Goal: Book appointment/travel/reservation

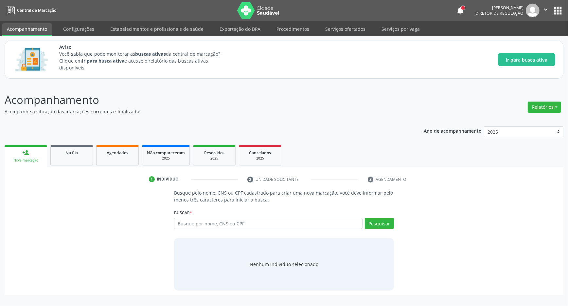
click at [268, 230] on div "Busque por nome, CNS ou CPF Nenhum resultado encontrado para: " " Digite nome, …" at bounding box center [284, 226] width 220 height 16
click at [265, 226] on input "text" at bounding box center [268, 223] width 189 height 11
type input "708604014050984"
drag, startPoint x: 388, startPoint y: 228, endPoint x: 382, endPoint y: 226, distance: 5.5
click at [388, 227] on button "Pesquisar" at bounding box center [379, 223] width 29 height 11
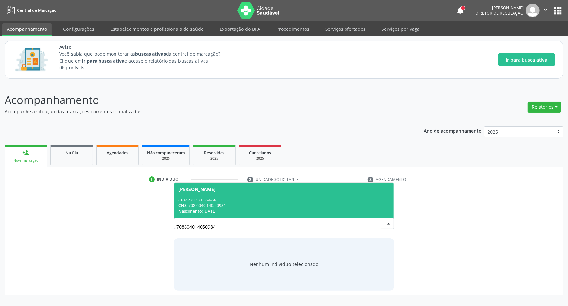
click at [249, 201] on div "CPF: 228.131.364-68" at bounding box center [283, 200] width 211 height 6
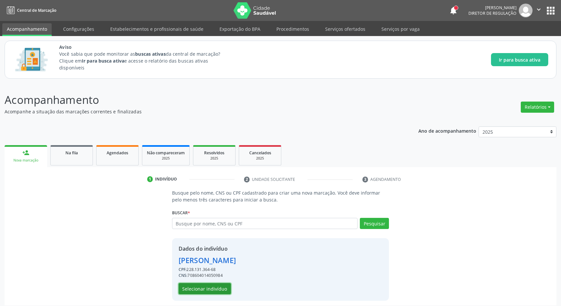
click at [203, 287] on button "Selecionar indivíduo" at bounding box center [205, 288] width 52 height 11
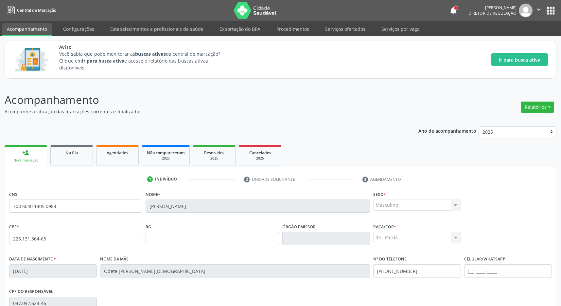
scroll to position [97, 0]
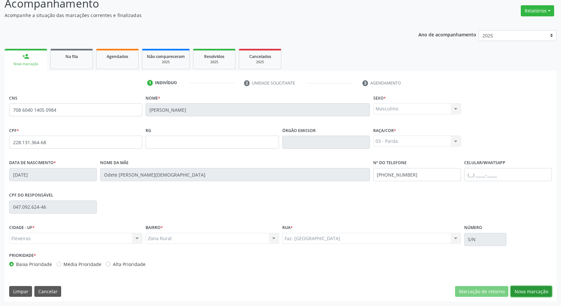
click at [521, 290] on button "Nova marcação" at bounding box center [531, 291] width 41 height 11
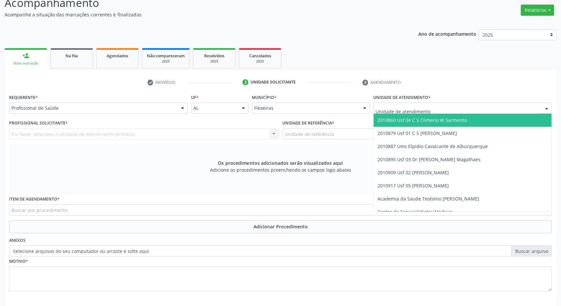
click at [464, 110] on div at bounding box center [462, 107] width 179 height 11
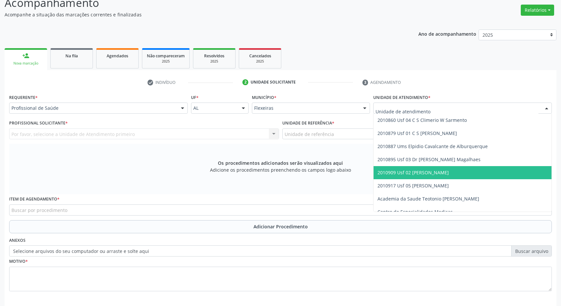
click at [448, 170] on span "2010909 Usf 02 [PERSON_NAME]" at bounding box center [463, 172] width 178 height 13
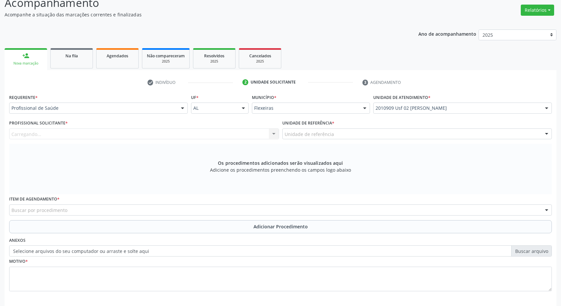
click at [443, 136] on div "Unidade de referência" at bounding box center [417, 133] width 270 height 11
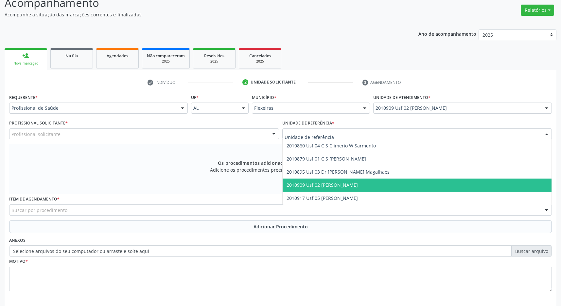
click at [437, 182] on span "2010909 Usf 02 [PERSON_NAME]" at bounding box center [417, 184] width 269 height 13
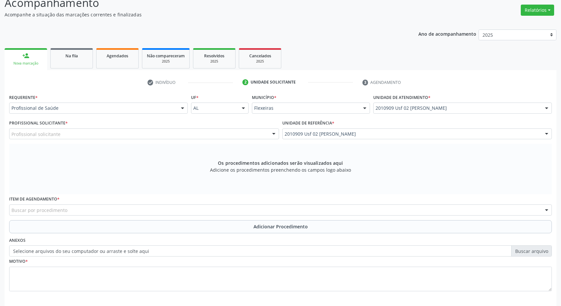
click at [252, 135] on div "Profissional solicitante" at bounding box center [144, 133] width 270 height 11
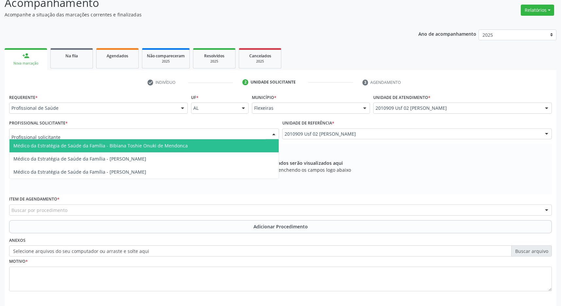
click at [237, 144] on span "Médico da Estratégia de Saúde da Família - Bibiana Toshie Onuki de Mendonca" at bounding box center [143, 145] width 269 height 13
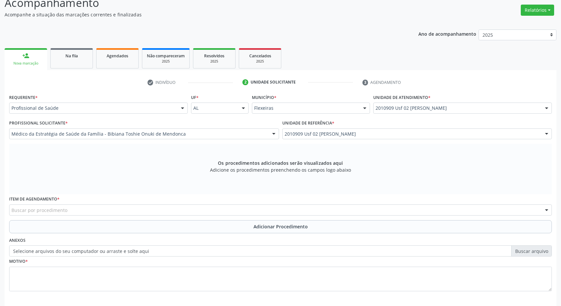
click at [161, 213] on div "Buscar por procedimento" at bounding box center [280, 209] width 543 height 11
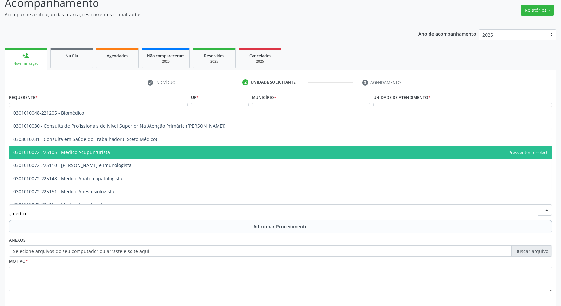
type input "médico o"
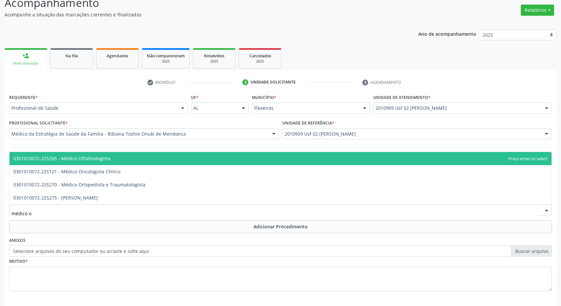
click at [109, 156] on span "0301010072-225265 - Médico Oftalmologista" at bounding box center [61, 158] width 97 height 6
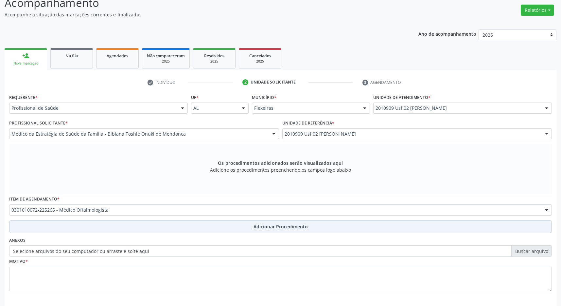
click at [283, 231] on button "Adicionar Procedimento" at bounding box center [280, 226] width 543 height 13
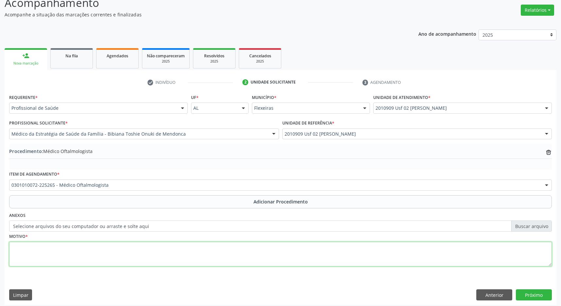
click at [180, 252] on textarea at bounding box center [280, 254] width 543 height 25
type textarea "catarata"
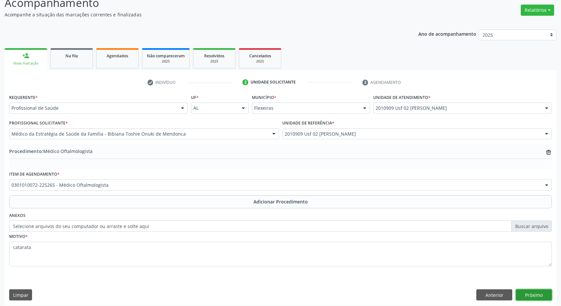
click at [537, 296] on button "Próximo" at bounding box center [534, 294] width 36 height 11
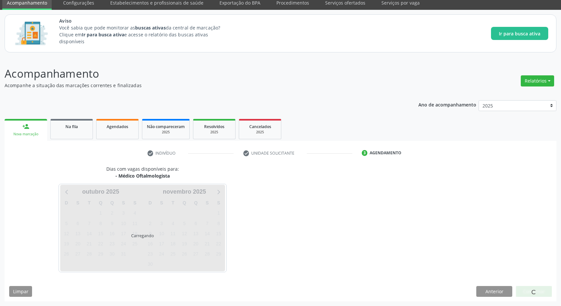
scroll to position [27, 0]
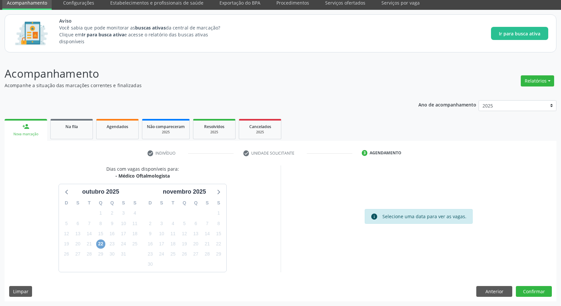
click at [101, 242] on span "22" at bounding box center [100, 243] width 9 height 9
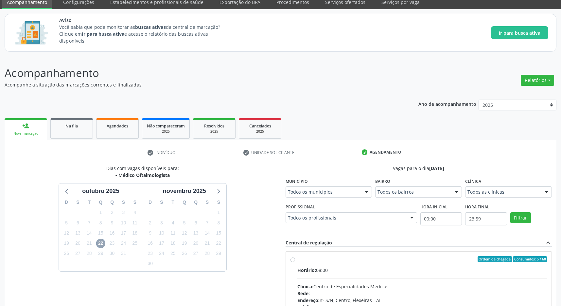
scroll to position [61, 0]
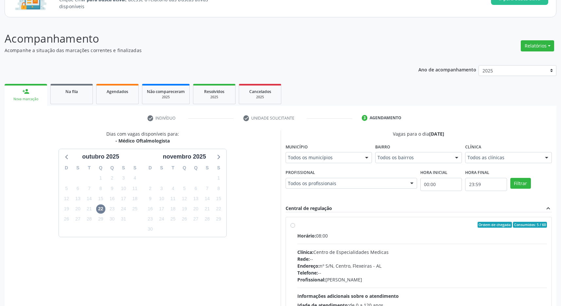
click at [399, 240] on div "Horário: 08:00 Clínica: Centro de Especialidades Medicas Rede: -- Endereço: [ST…" at bounding box center [423, 277] width 250 height 90
click at [295, 228] on input "Ordem de chegada Consumidos: 5 / 60 Horário: 08:00 Clínica: Centro de Especiali…" at bounding box center [293, 225] width 5 height 6
radio input "true"
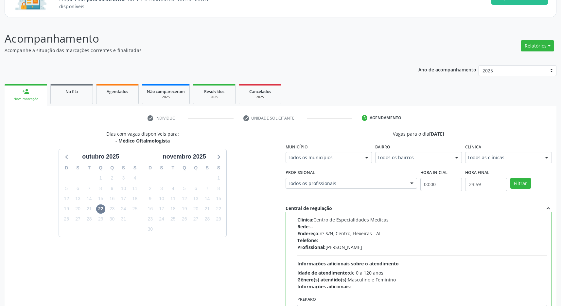
scroll to position [133, 0]
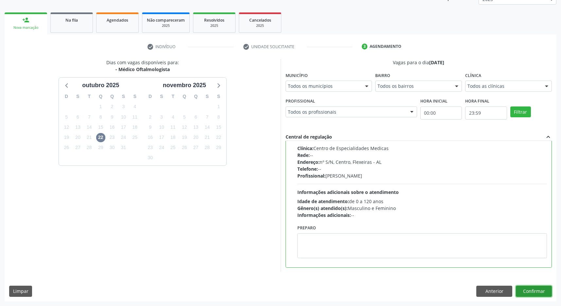
click at [540, 290] on button "Confirmar" at bounding box center [534, 290] width 36 height 11
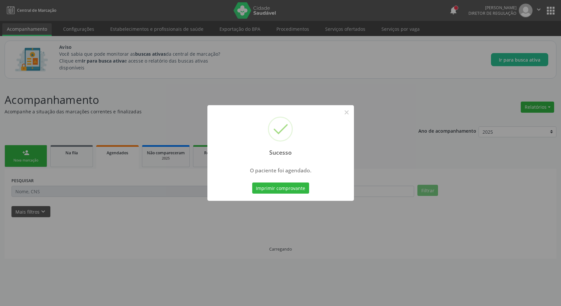
scroll to position [0, 0]
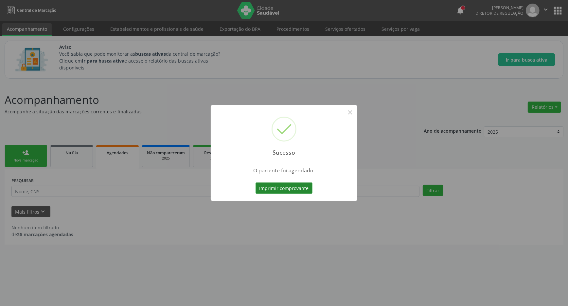
click at [280, 190] on button "Imprimir comprovante" at bounding box center [284, 187] width 57 height 11
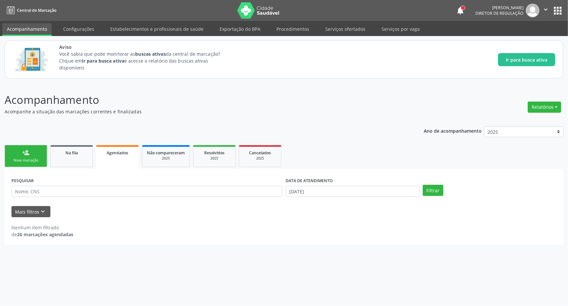
click at [26, 153] on div "person_add" at bounding box center [25, 152] width 7 height 7
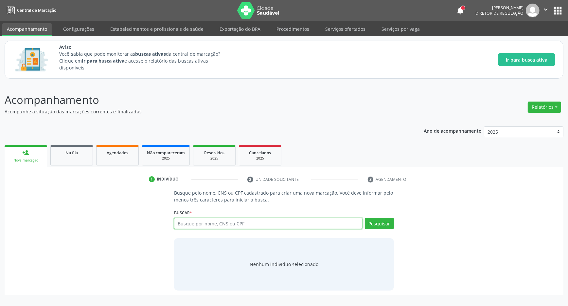
click at [209, 221] on input "text" at bounding box center [268, 223] width 189 height 11
type input "704008827497762"
click at [376, 223] on button "Pesquisar" at bounding box center [379, 223] width 29 height 11
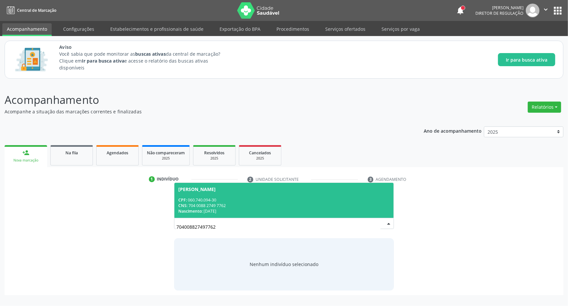
click at [230, 193] on span "[PERSON_NAME] CPF: 060.740.094-30 CNS: 704 0088 2749 7762 Nascimento: [DATE]" at bounding box center [283, 200] width 219 height 35
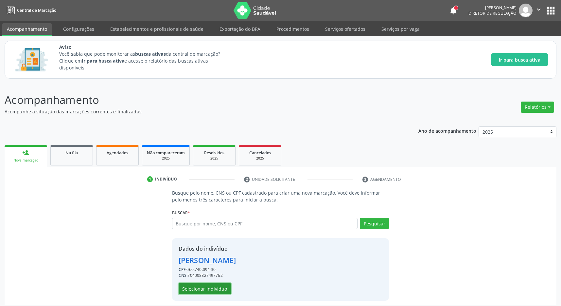
click at [203, 287] on button "Selecionar indivíduo" at bounding box center [205, 288] width 52 height 11
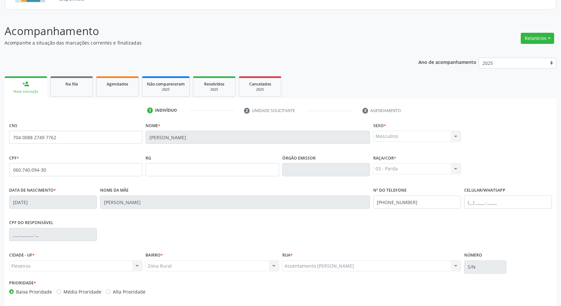
scroll to position [97, 0]
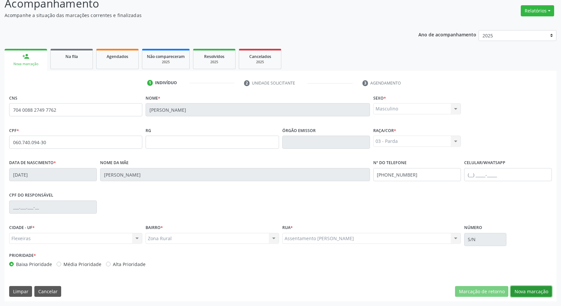
click at [522, 286] on button "Nova marcação" at bounding box center [531, 291] width 41 height 11
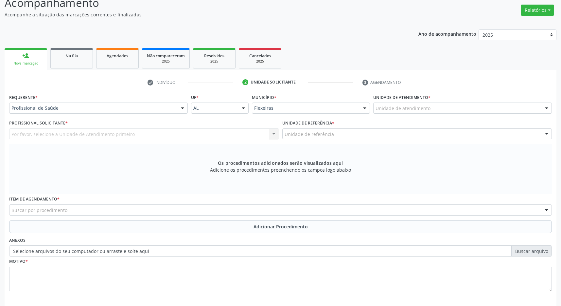
click at [463, 104] on div "Unidade de atendimento" at bounding box center [462, 107] width 179 height 11
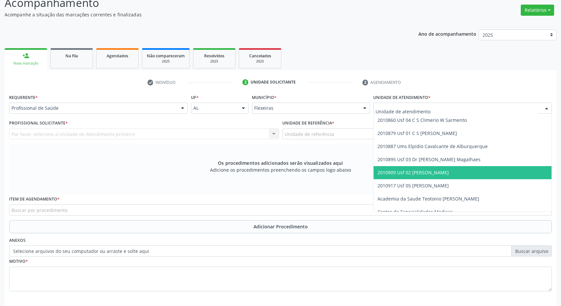
click at [449, 171] on span "2010909 Usf 02 [PERSON_NAME]" at bounding box center [413, 172] width 71 height 6
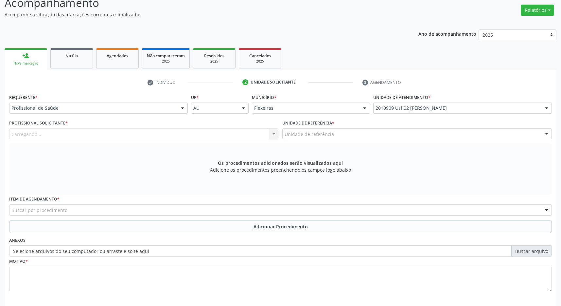
click at [447, 137] on div "Unidade de referência" at bounding box center [417, 133] width 270 height 11
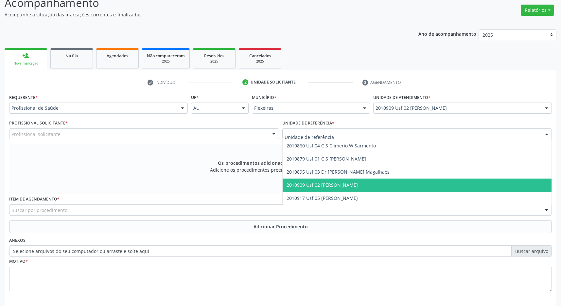
click at [446, 182] on span "2010909 Usf 02 [PERSON_NAME]" at bounding box center [417, 184] width 269 height 13
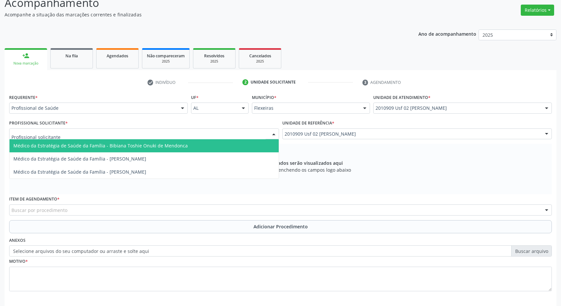
click at [253, 136] on div at bounding box center [144, 133] width 270 height 11
click at [207, 148] on span "Médico da Estratégia de Saúde da Família - Bibiana Toshie Onuki de Mendonca" at bounding box center [143, 145] width 269 height 13
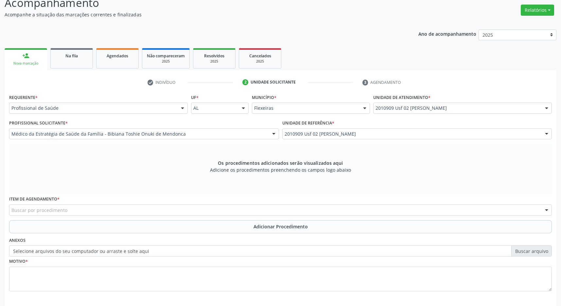
click at [136, 208] on div "Buscar por procedimento" at bounding box center [280, 209] width 543 height 11
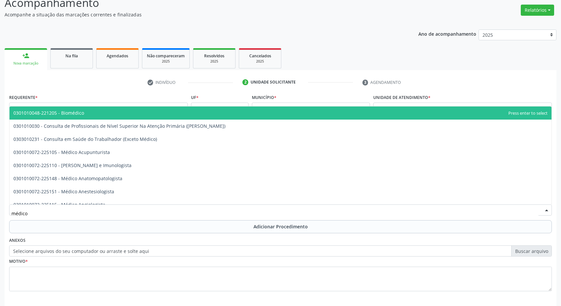
type input "médico o"
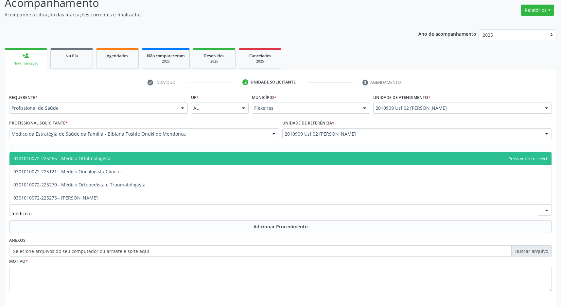
click at [127, 154] on span "0301010072-225265 - Médico Oftalmologista" at bounding box center [280, 158] width 542 height 13
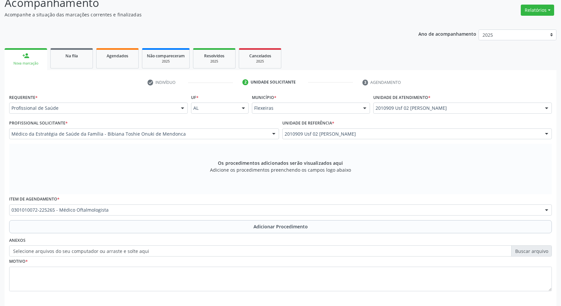
drag, startPoint x: 268, startPoint y: 224, endPoint x: 224, endPoint y: 230, distance: 44.4
click at [267, 224] on span "Adicionar Procedimento" at bounding box center [281, 226] width 54 height 7
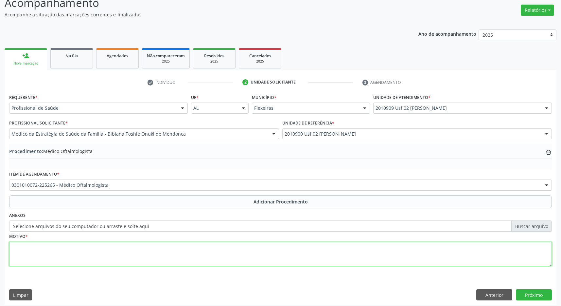
click at [162, 260] on textarea at bounding box center [280, 254] width 543 height 25
type textarea "catarata"
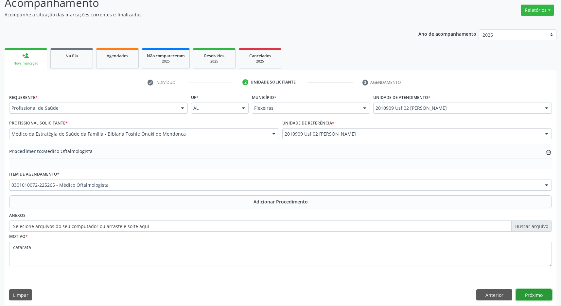
click at [530, 293] on button "Próximo" at bounding box center [534, 294] width 36 height 11
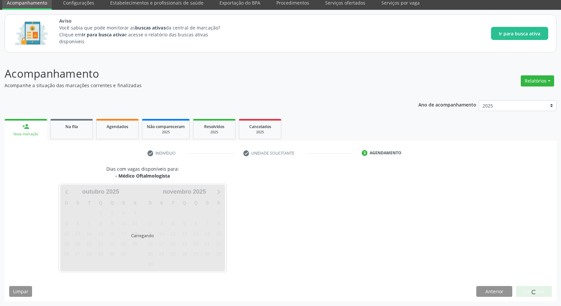
scroll to position [27, 0]
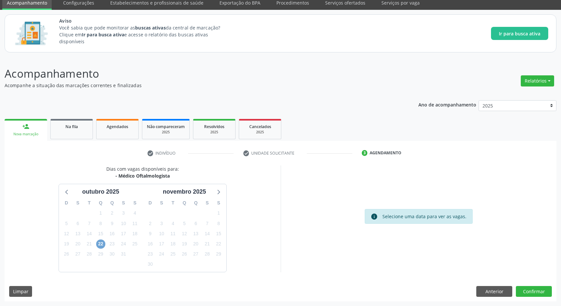
click at [102, 243] on span "22" at bounding box center [100, 243] width 9 height 9
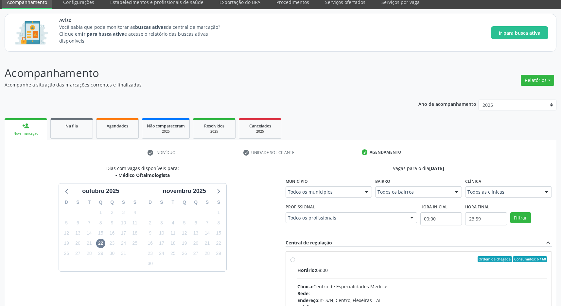
click at [405, 260] on div "Ordem de chegada Consumidos: 6 / 60" at bounding box center [423, 259] width 250 height 6
click at [295, 260] on input "Ordem de chegada Consumidos: 6 / 60 Horário: 08:00 Clínica: Centro de Especiali…" at bounding box center [293, 259] width 5 height 6
radio input "true"
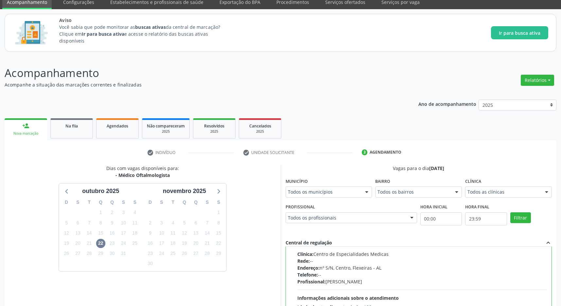
scroll to position [133, 0]
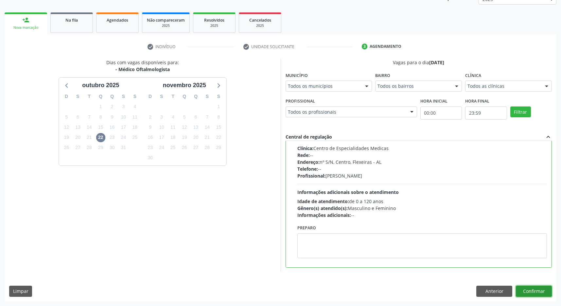
click at [538, 295] on button "Confirmar" at bounding box center [534, 290] width 36 height 11
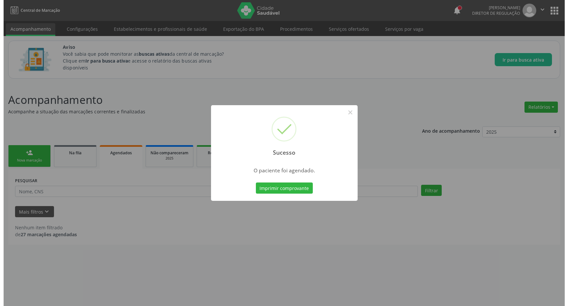
scroll to position [0, 0]
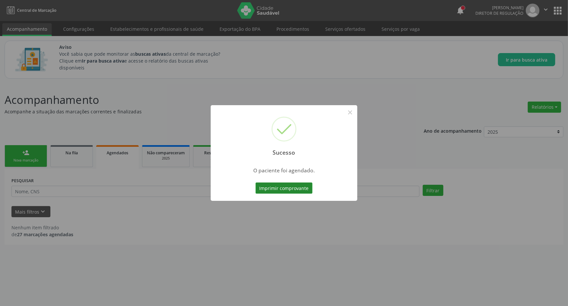
click at [288, 191] on button "Imprimir comprovante" at bounding box center [284, 187] width 57 height 11
